Goal: Find specific page/section: Find specific page/section

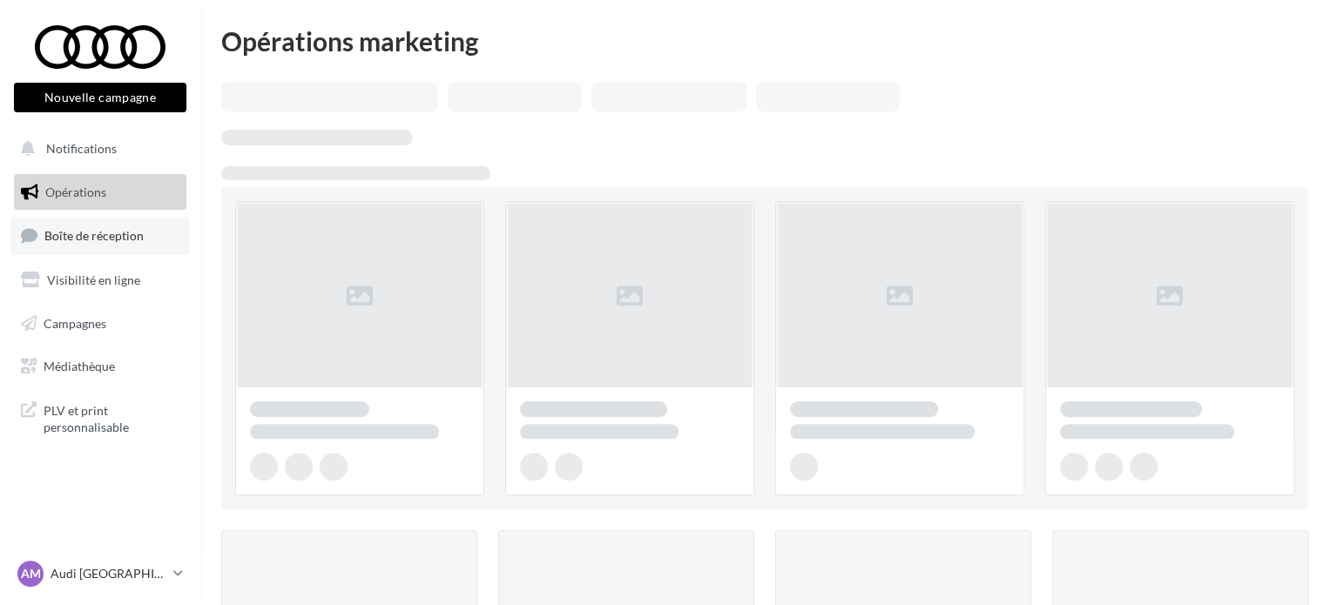
click at [111, 236] on span "Boîte de réception" at bounding box center [93, 235] width 99 height 15
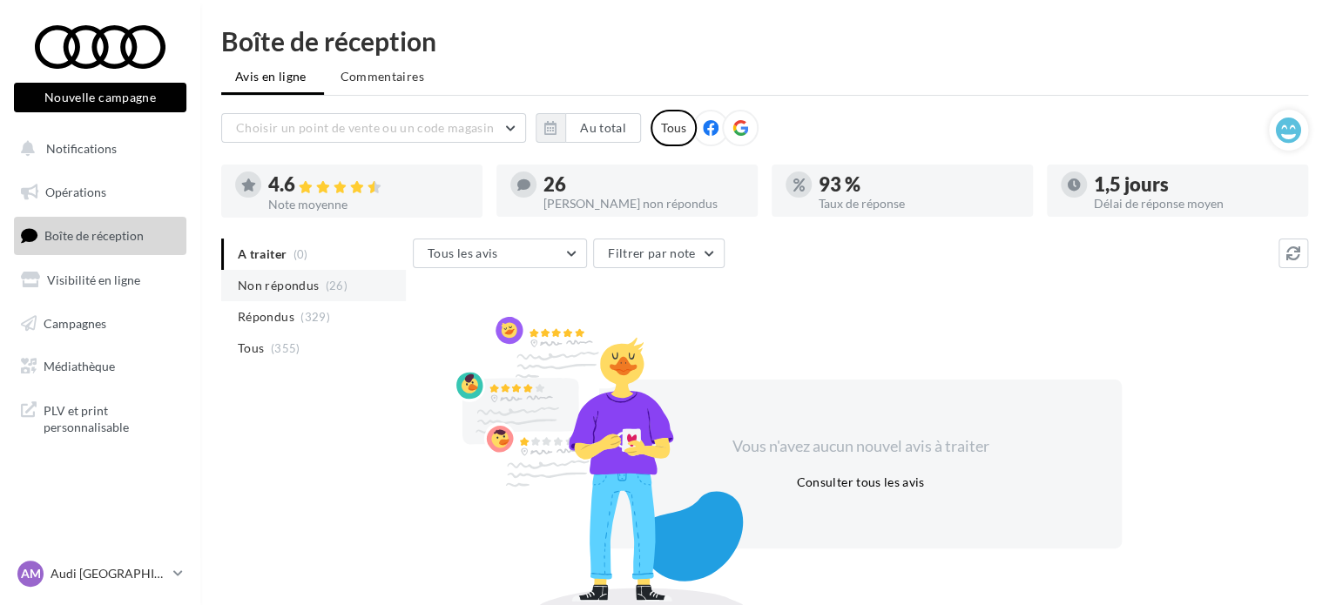
click at [295, 293] on span "Non répondus" at bounding box center [278, 285] width 81 height 17
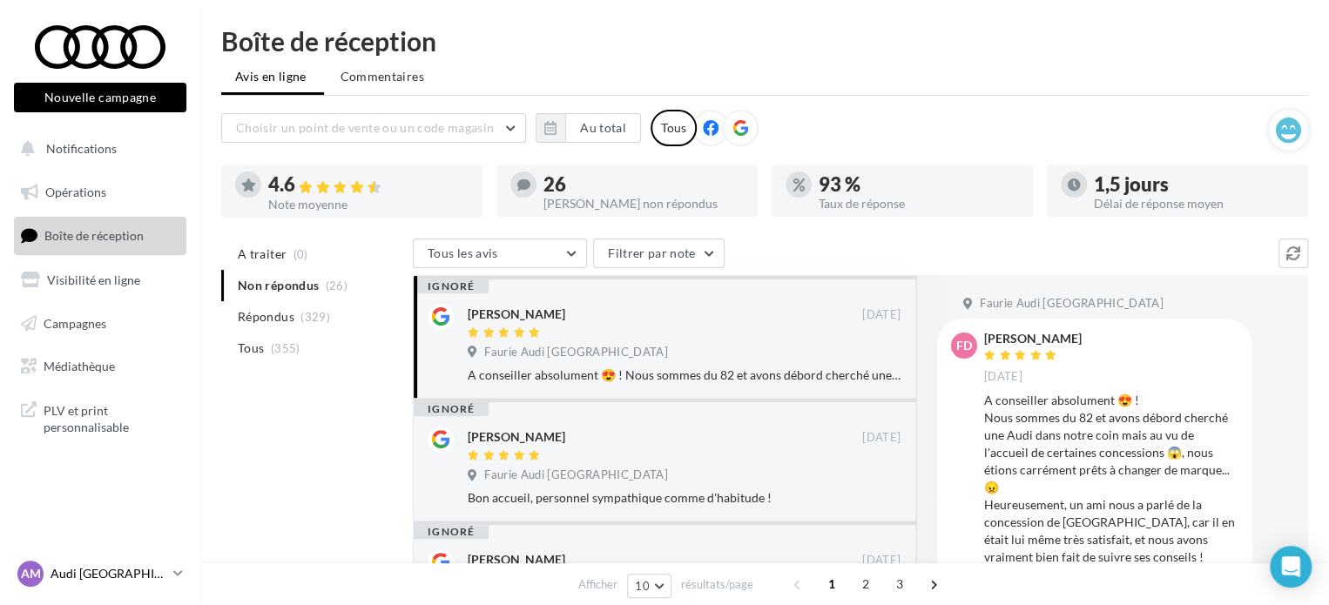
click at [166, 570] on p "Audi [GEOGRAPHIC_DATA]" at bounding box center [108, 573] width 116 height 17
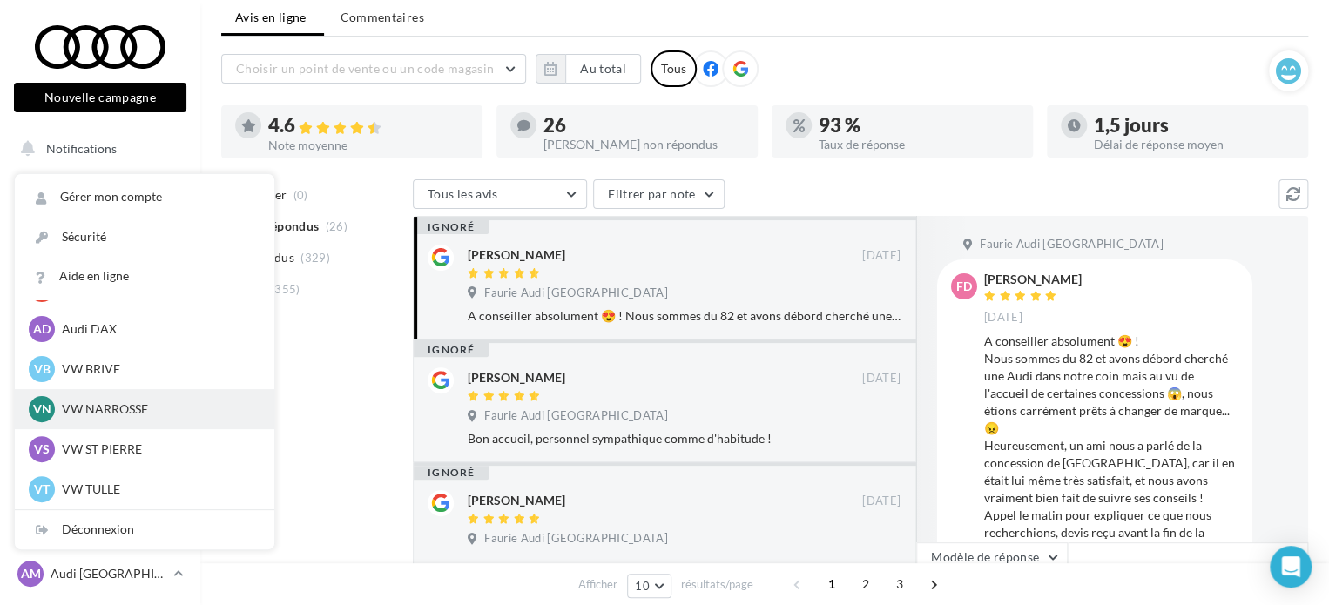
scroll to position [87, 0]
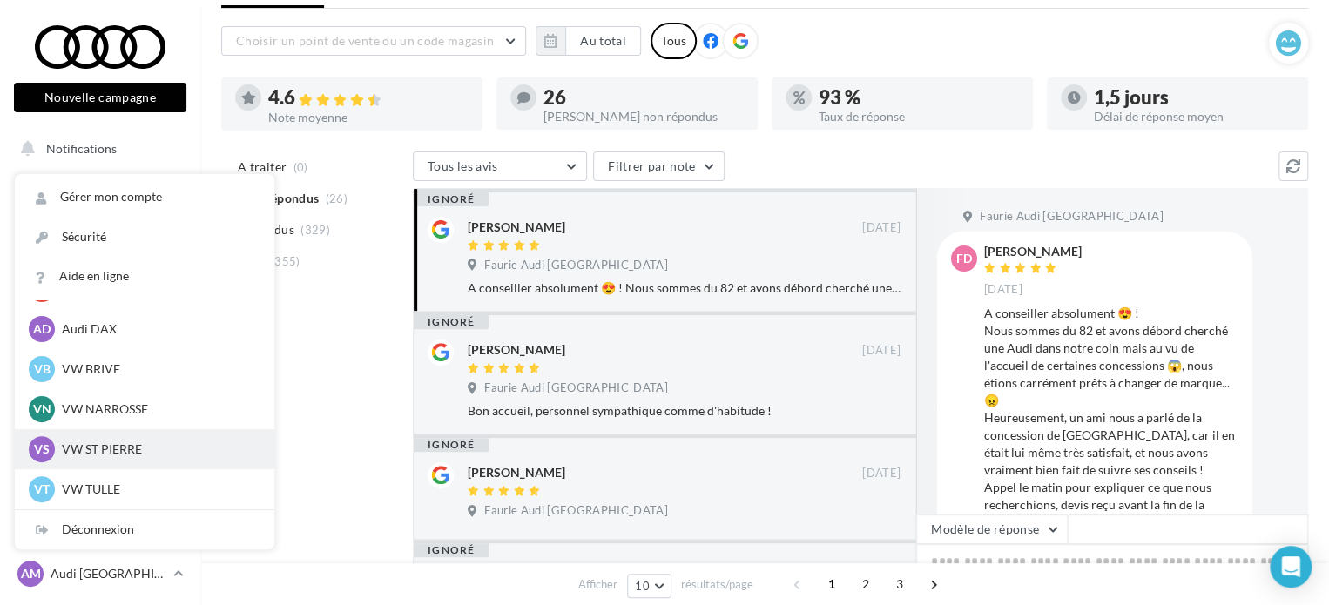
click at [136, 449] on p "VW ST PIERRE" at bounding box center [158, 449] width 192 height 17
